Goal: Task Accomplishment & Management: Manage account settings

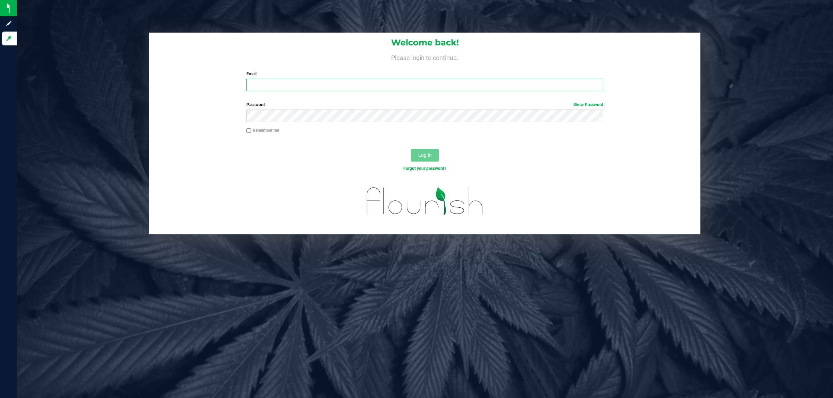
click at [344, 81] on input "Email" at bounding box center [424, 85] width 357 height 12
type input "[EMAIL_ADDRESS][DOMAIN_NAME]"
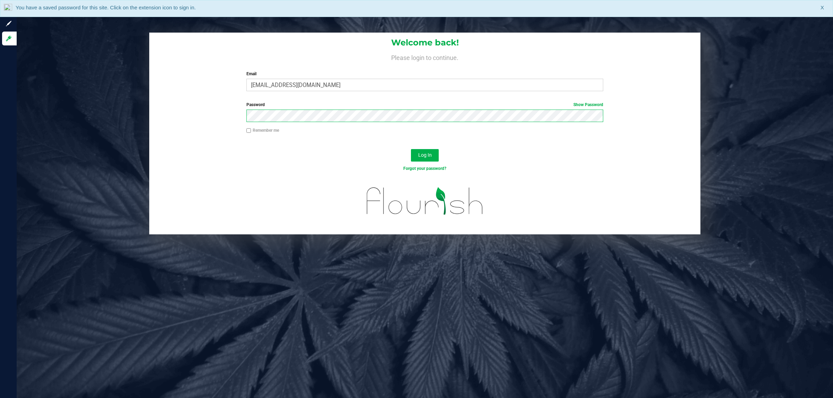
click at [411, 149] on button "Log In" at bounding box center [425, 155] width 28 height 12
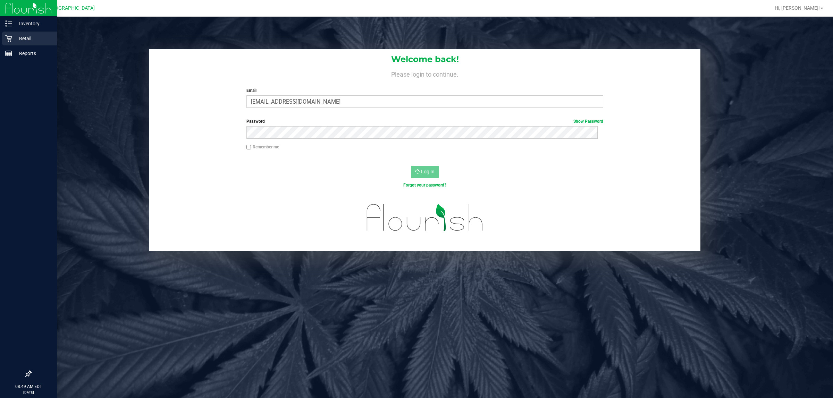
click at [26, 34] on p "Retail" at bounding box center [33, 38] width 42 height 8
click at [29, 37] on p "Retail" at bounding box center [33, 38] width 42 height 8
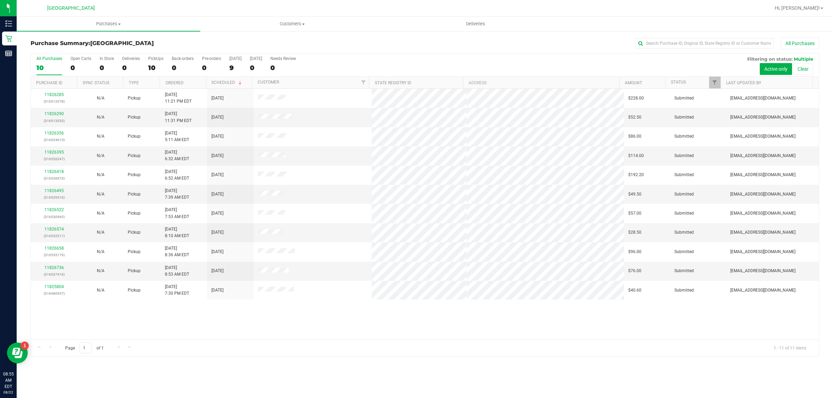
click at [813, 4] on div "Hi, [PERSON_NAME]!" at bounding box center [799, 8] width 54 height 12
click at [813, 5] on span "Hi, [PERSON_NAME]!" at bounding box center [797, 8] width 45 height 6
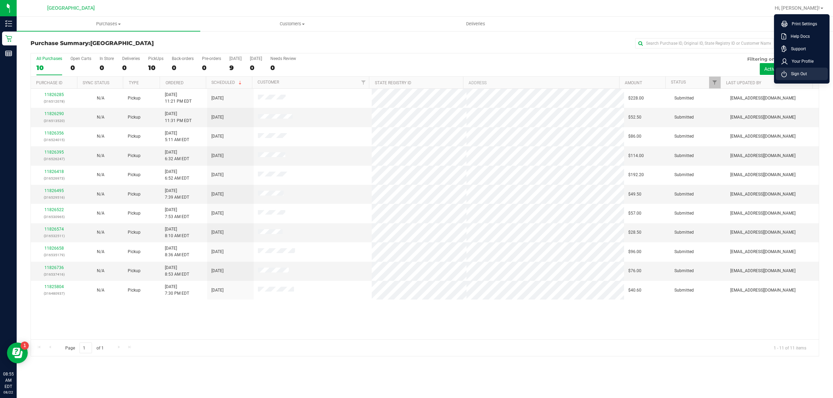
click at [799, 73] on span "Sign Out" at bounding box center [797, 73] width 20 height 7
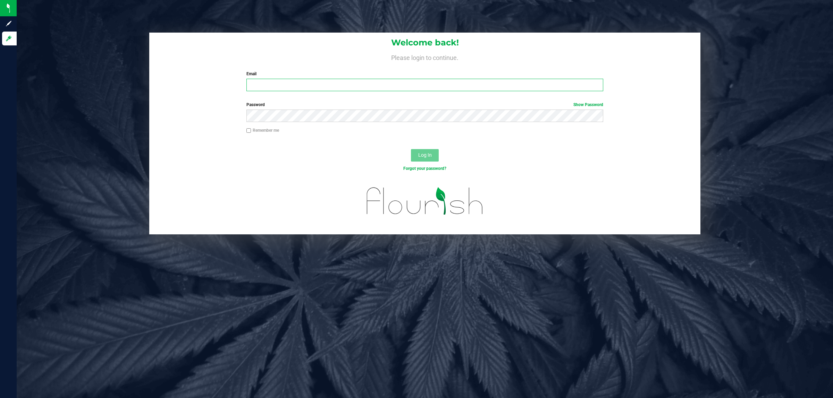
click at [424, 89] on input "Email" at bounding box center [424, 85] width 357 height 12
click at [294, 85] on input "Email" at bounding box center [424, 85] width 357 height 12
